Goal: Task Accomplishment & Management: Manage account settings

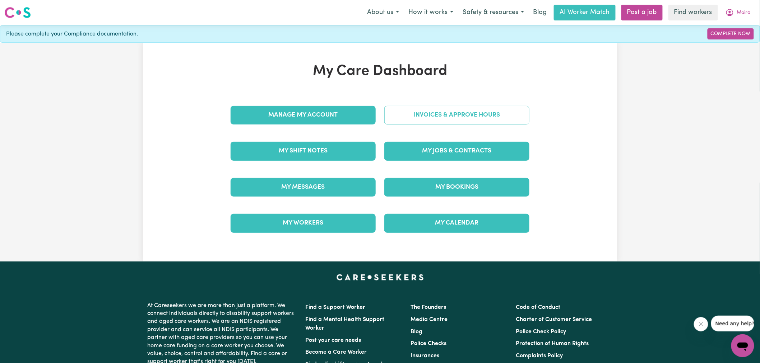
click at [446, 117] on link "Invoices & Approve Hours" at bounding box center [456, 115] width 145 height 19
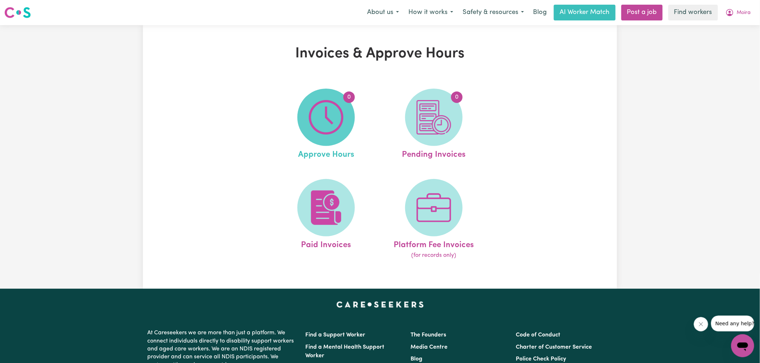
click at [344, 122] on span "0" at bounding box center [325, 117] width 57 height 57
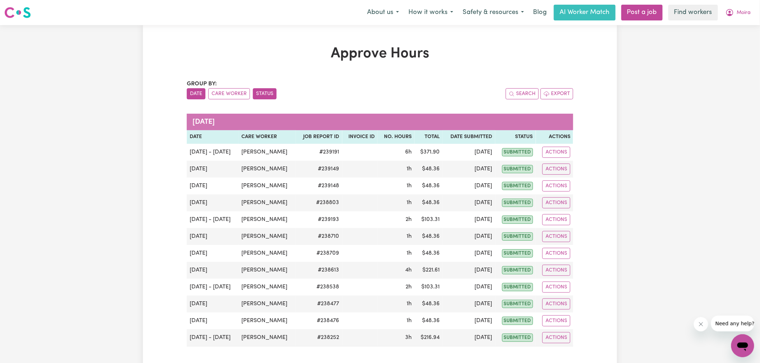
click at [264, 94] on button "Status" at bounding box center [265, 93] width 24 height 11
click at [227, 97] on button "Care Worker" at bounding box center [229, 93] width 42 height 11
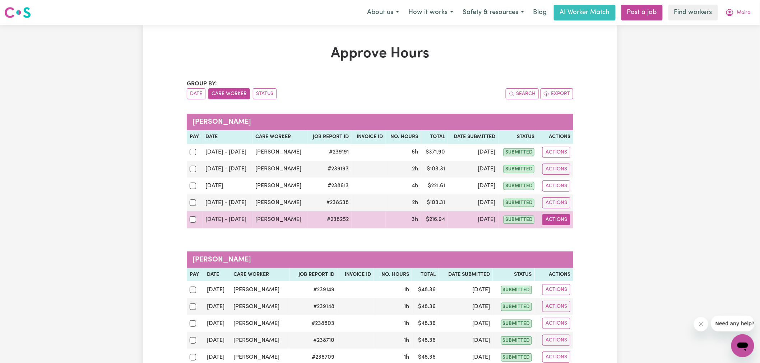
click at [556, 221] on button "Actions" at bounding box center [556, 219] width 28 height 11
drag, startPoint x: 559, startPoint y: 226, endPoint x: 568, endPoint y: 239, distance: 16.7
click at [568, 239] on link "View Job Report" at bounding box center [574, 236] width 61 height 14
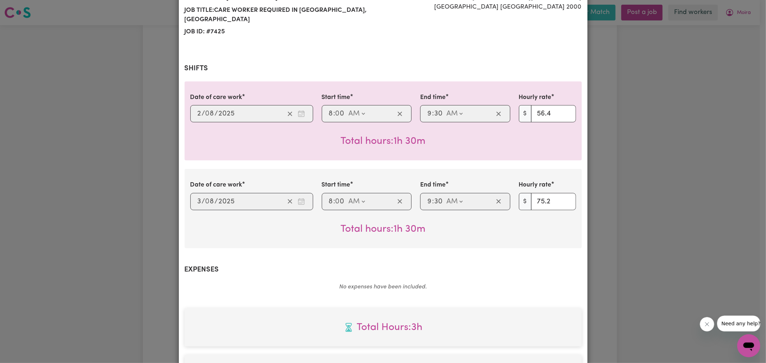
scroll to position [279, 0]
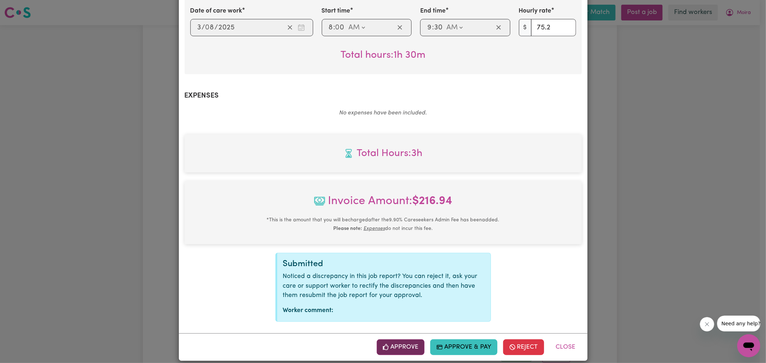
click at [408, 348] on button "Approve" at bounding box center [401, 348] width 48 height 16
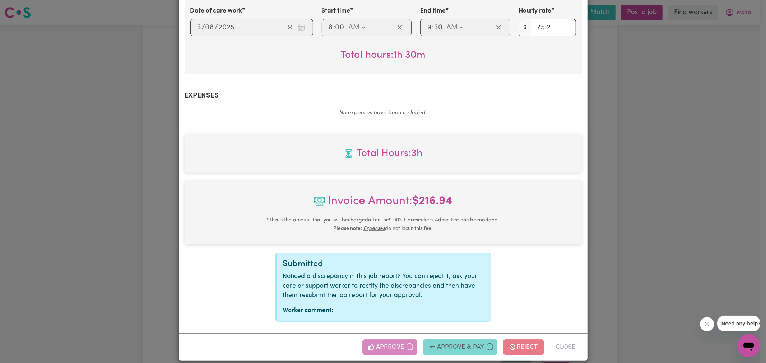
click at [693, 206] on div "Job Report # 238252 - [PERSON_NAME] Summary Job report # 238252 Client name: [P…" at bounding box center [383, 181] width 766 height 363
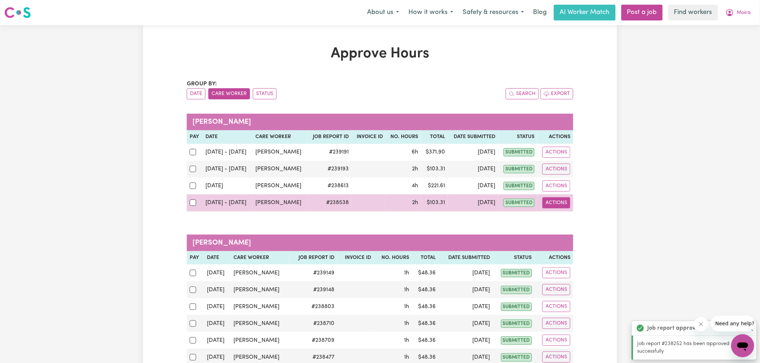
click at [548, 201] on button "Actions" at bounding box center [556, 203] width 28 height 11
click at [571, 221] on link "View Job Report" at bounding box center [574, 220] width 61 height 14
select select "pm"
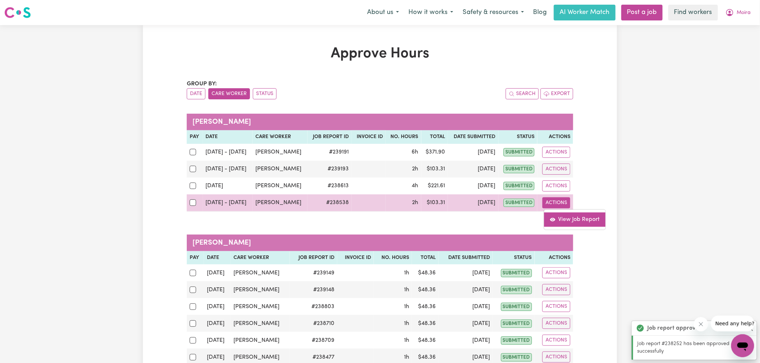
select select "pm"
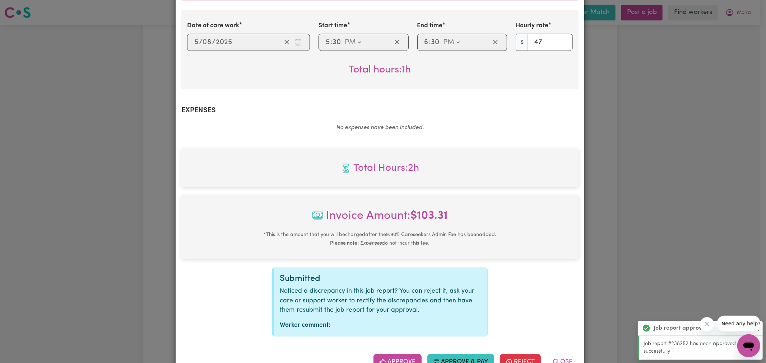
scroll to position [288, 0]
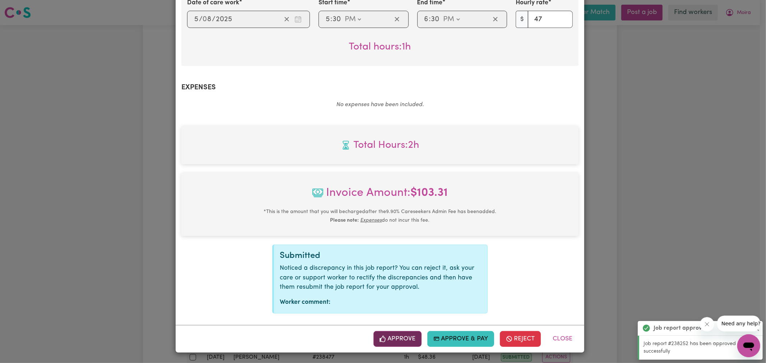
click at [389, 339] on button "Approve" at bounding box center [397, 339] width 48 height 16
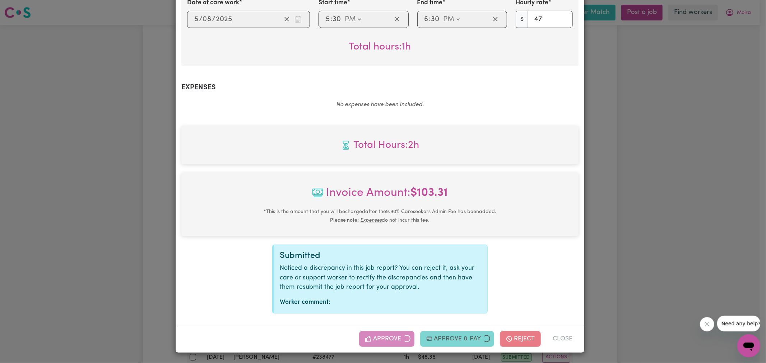
click at [672, 185] on div "Job Report # 238538 - [PERSON_NAME] Summary Job report # 238538 Client name: [P…" at bounding box center [383, 181] width 766 height 363
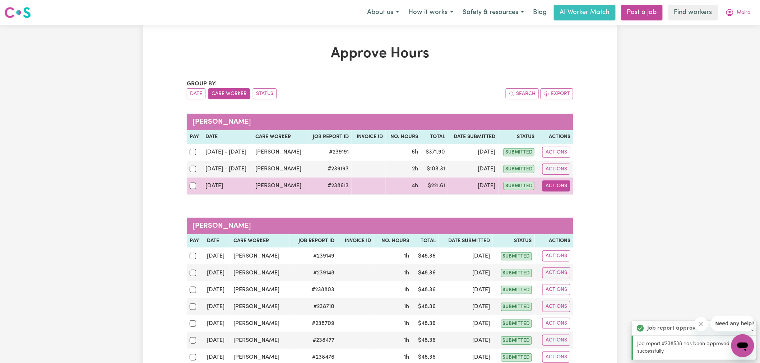
click at [557, 186] on button "Actions" at bounding box center [556, 186] width 28 height 11
click at [575, 205] on link "View Job Report" at bounding box center [574, 203] width 61 height 14
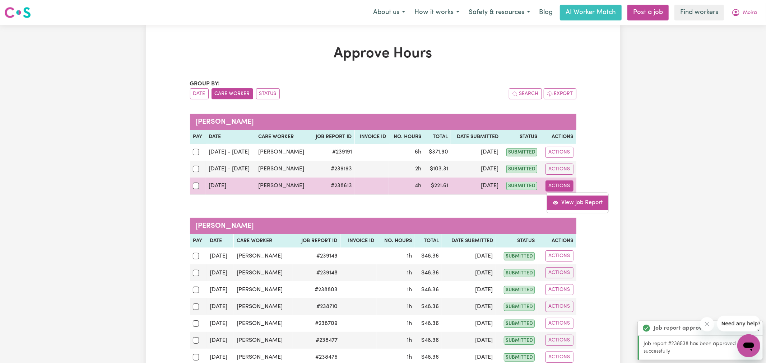
select select "pm"
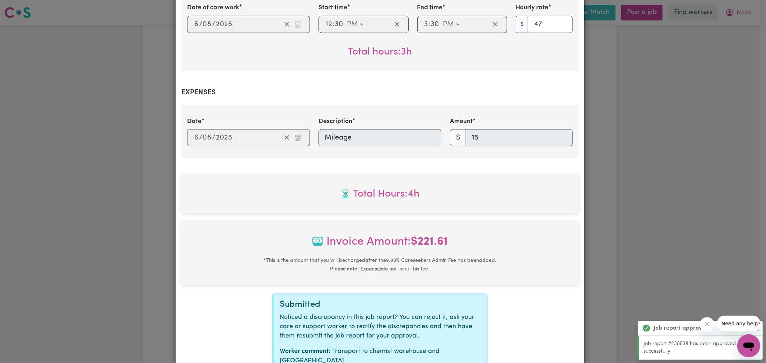
scroll to position [341, 0]
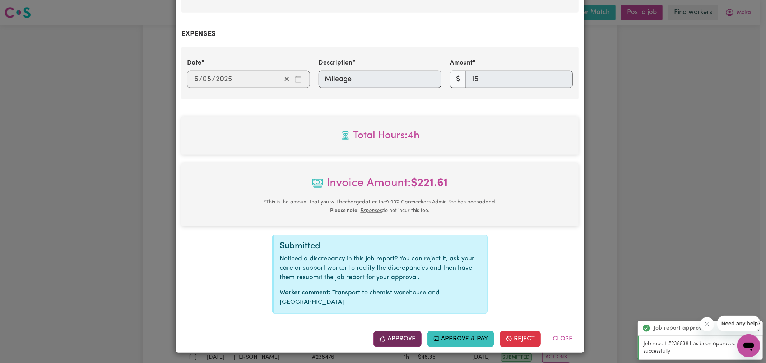
click at [401, 339] on button "Approve" at bounding box center [397, 339] width 48 height 16
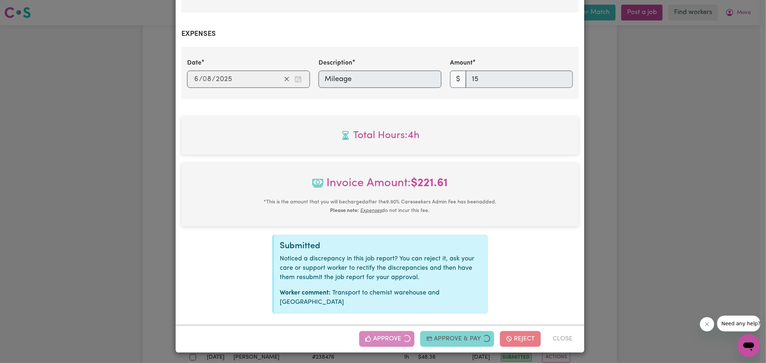
click at [673, 172] on div "Job Report # 238613 - [PERSON_NAME] Summary Job report # 238613 Client name: [P…" at bounding box center [383, 181] width 766 height 363
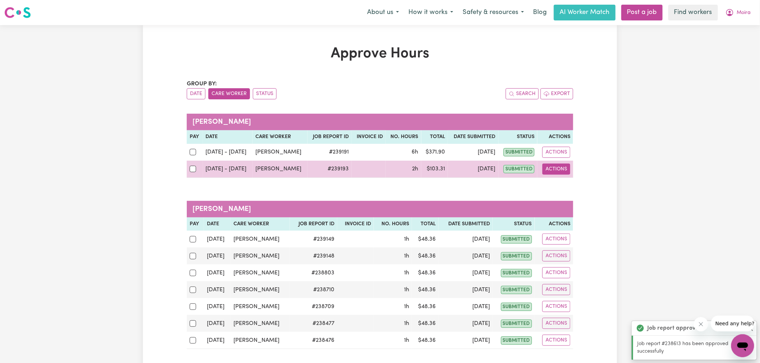
click at [557, 170] on button "Actions" at bounding box center [556, 169] width 28 height 11
click at [557, 180] on link "View Job Report" at bounding box center [574, 186] width 61 height 14
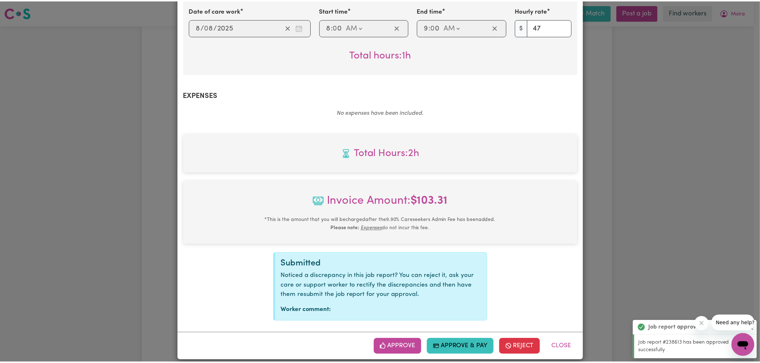
scroll to position [288, 0]
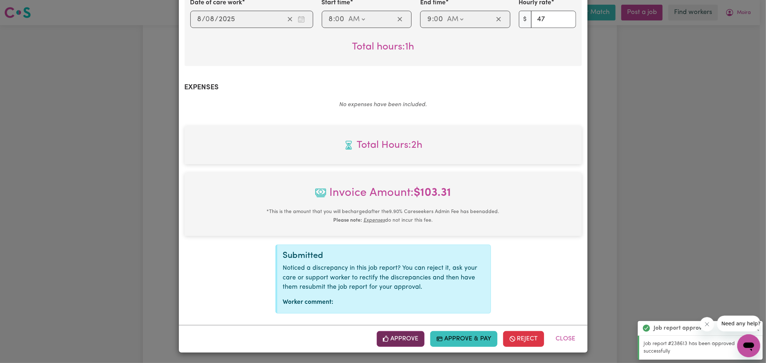
click at [394, 333] on button "Approve" at bounding box center [401, 339] width 48 height 16
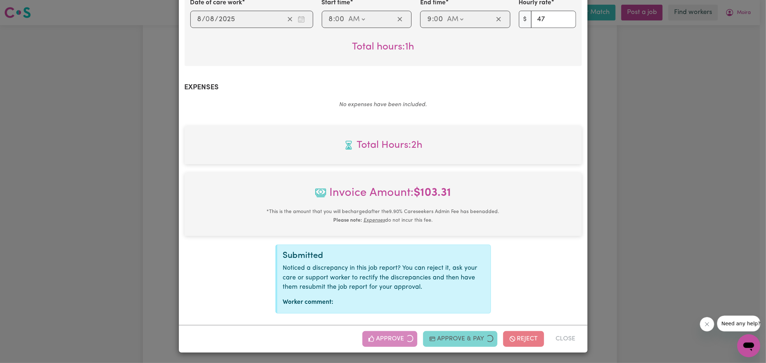
click at [696, 149] on div "Job Report # 239193 - [PERSON_NAME] Summary Job report # 239193 Client name: [P…" at bounding box center [383, 181] width 766 height 363
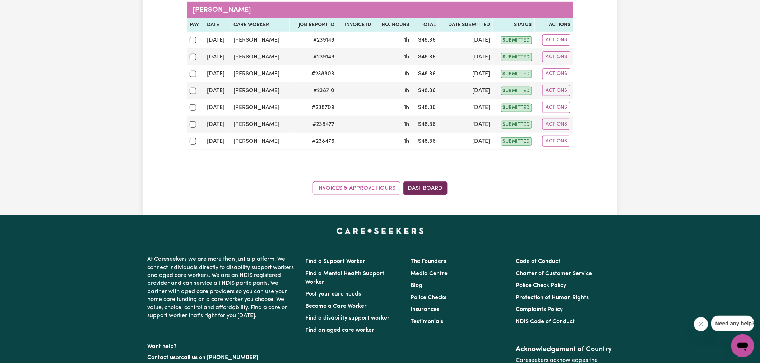
click at [438, 190] on link "Dashboard" at bounding box center [425, 189] width 44 height 14
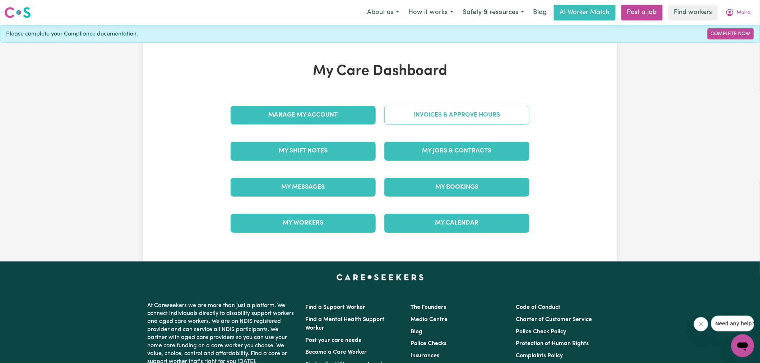
click at [440, 119] on link "Invoices & Approve Hours" at bounding box center [456, 115] width 145 height 19
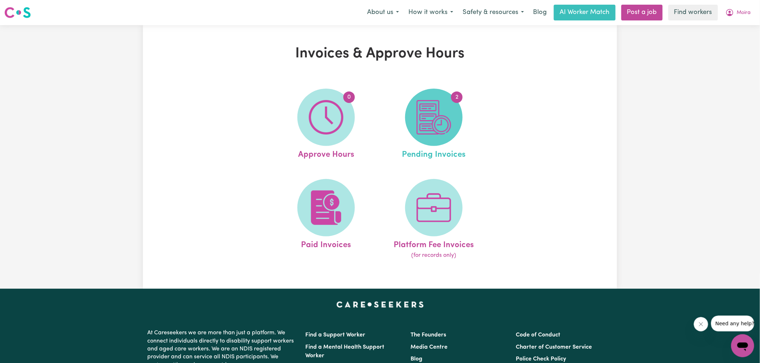
click at [440, 118] on img at bounding box center [434, 117] width 34 height 34
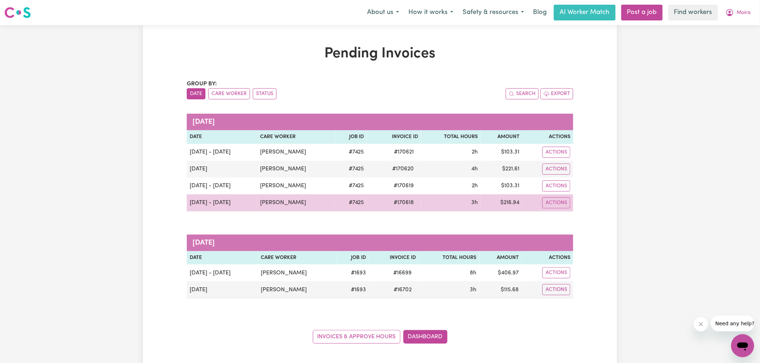
click at [400, 206] on span "# 170618" at bounding box center [404, 203] width 29 height 9
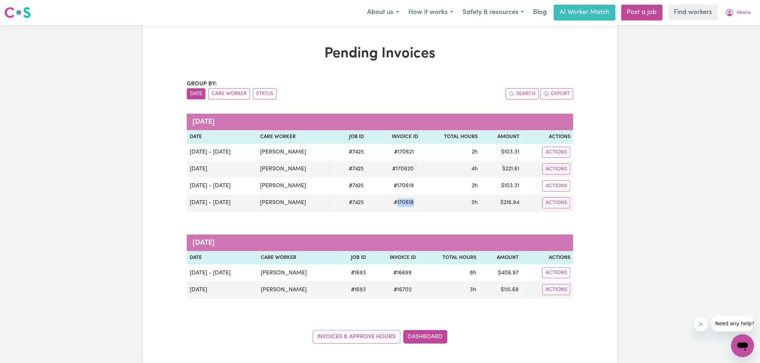
copy span "170618"
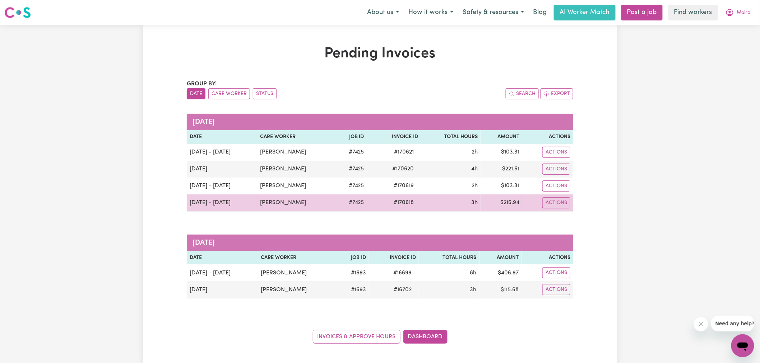
click at [505, 205] on td "$ 216.94" at bounding box center [501, 203] width 42 height 17
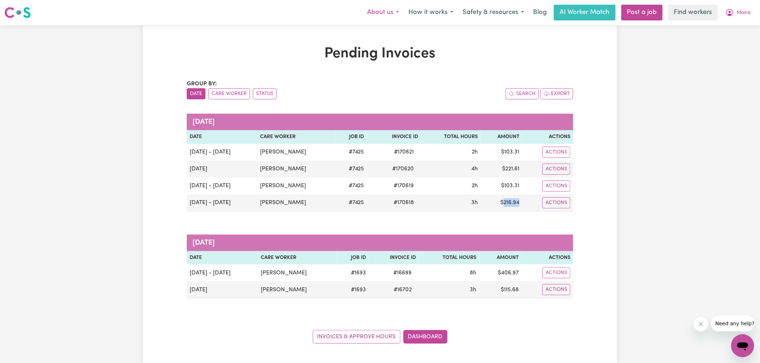
copy td "216.94"
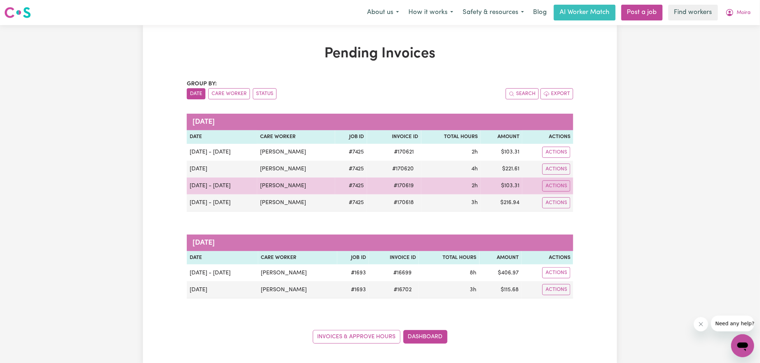
click at [394, 187] on span "# 170619" at bounding box center [404, 186] width 29 height 9
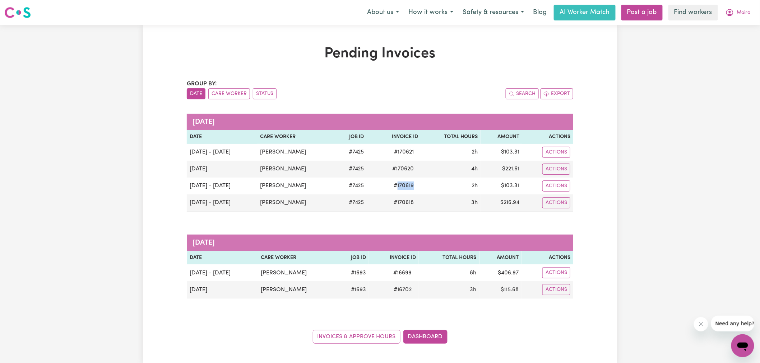
copy span "170619"
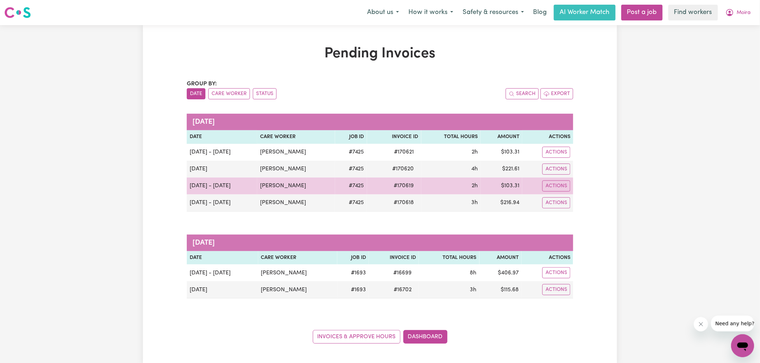
click at [511, 187] on td "$ 103.31" at bounding box center [501, 186] width 42 height 17
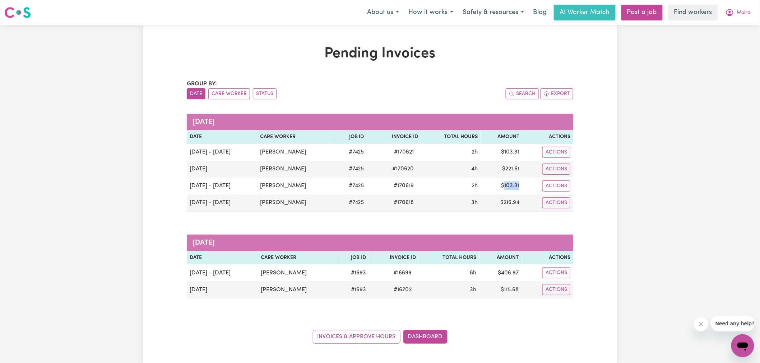
copy td "103.31"
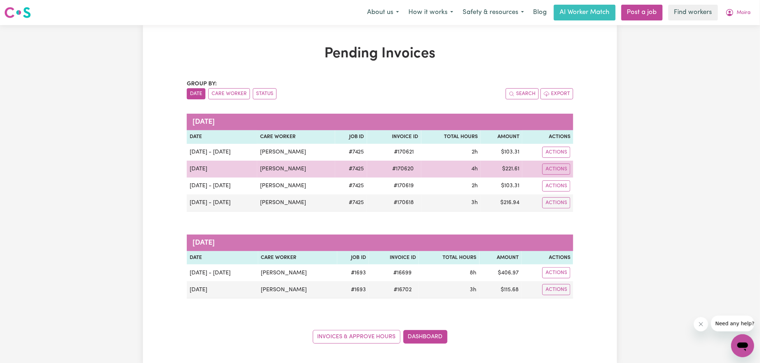
click at [394, 167] on span "# 170620" at bounding box center [403, 169] width 30 height 9
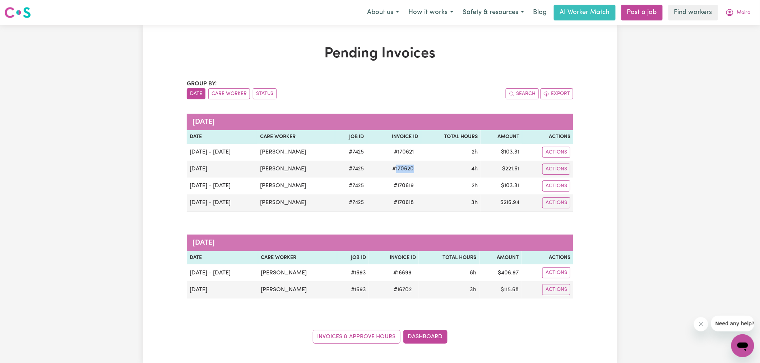
copy span "170620"
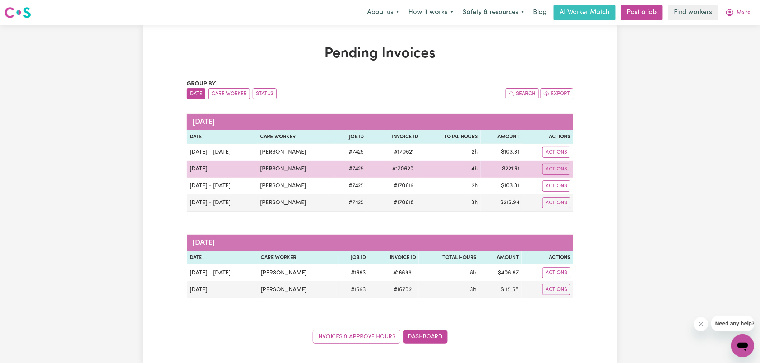
click at [507, 172] on td "$ 221.61" at bounding box center [501, 169] width 42 height 17
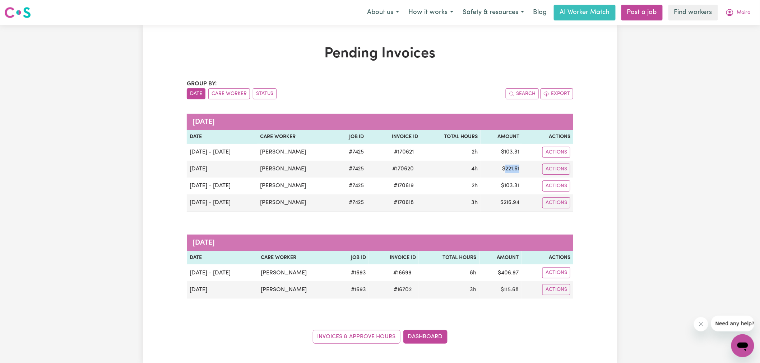
copy td "221.61"
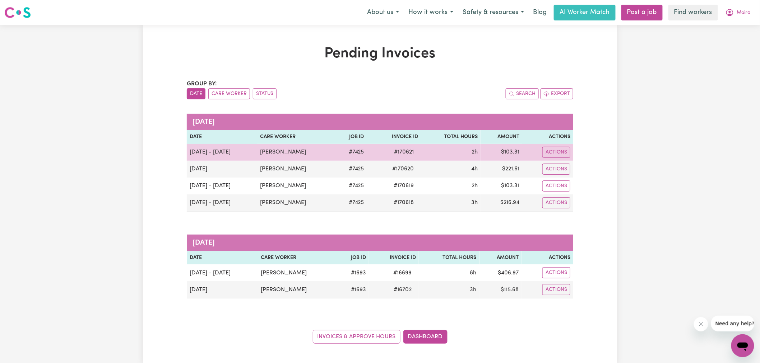
click at [395, 154] on span "# 170621" at bounding box center [404, 152] width 28 height 9
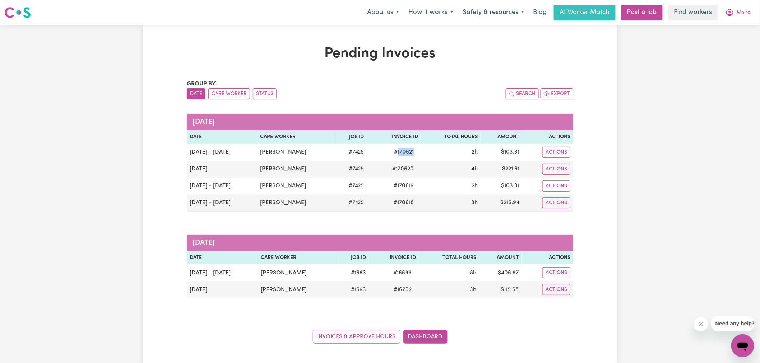
copy span "170621"
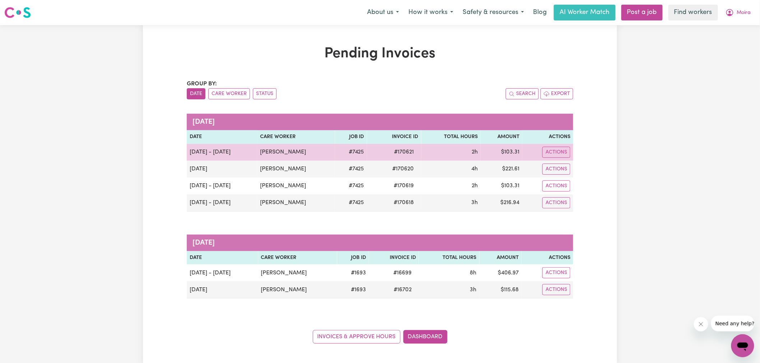
click at [511, 151] on td "$ 103.31" at bounding box center [501, 152] width 42 height 17
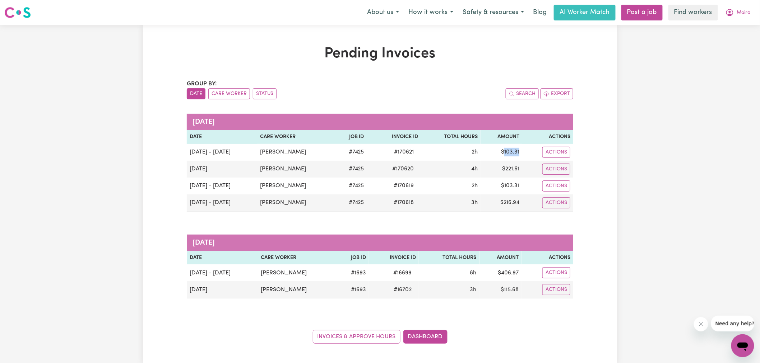
copy td "103.31"
click at [737, 13] on span "Moira" at bounding box center [744, 13] width 14 height 8
click at [725, 40] on link "Logout" at bounding box center [726, 41] width 57 height 14
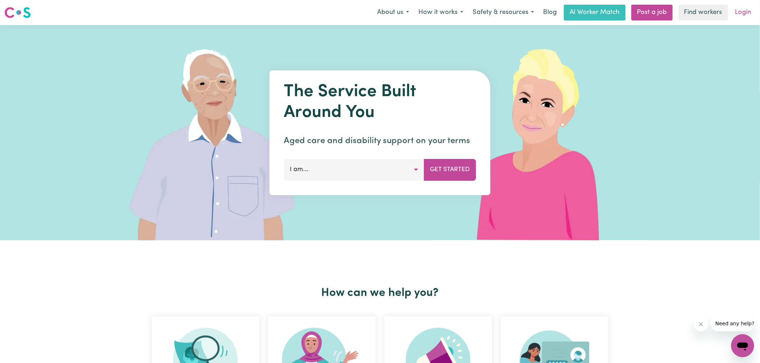
click at [740, 12] on link "Login" at bounding box center [743, 13] width 25 height 16
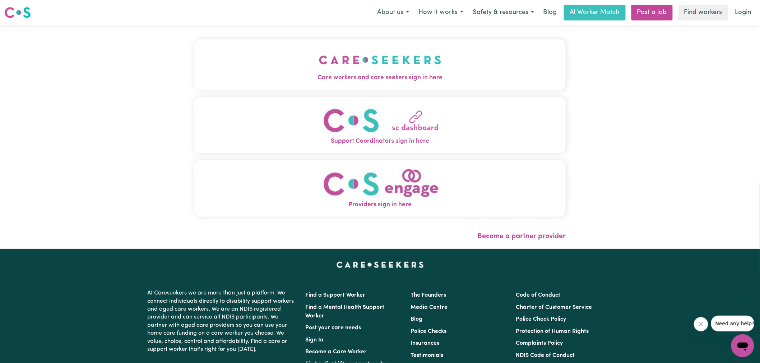
drag, startPoint x: 345, startPoint y: 71, endPoint x: 341, endPoint y: 71, distance: 4.0
click at [346, 71] on img "Care workers and care seekers sign in here" at bounding box center [380, 60] width 122 height 27
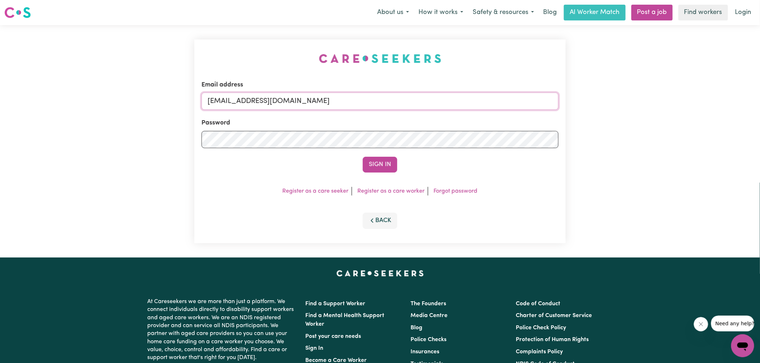
drag, startPoint x: 245, startPoint y: 102, endPoint x: 766, endPoint y: 162, distance: 523.7
click at [759, 162] on html "Menu About us How it works Safety & resources Blog AI Worker Match Post a job F…" at bounding box center [380, 272] width 760 height 544
type input "[EMAIL_ADDRESS][DOMAIN_NAME]"
click at [363, 157] on button "Sign In" at bounding box center [380, 165] width 34 height 16
